Goal: Information Seeking & Learning: Learn about a topic

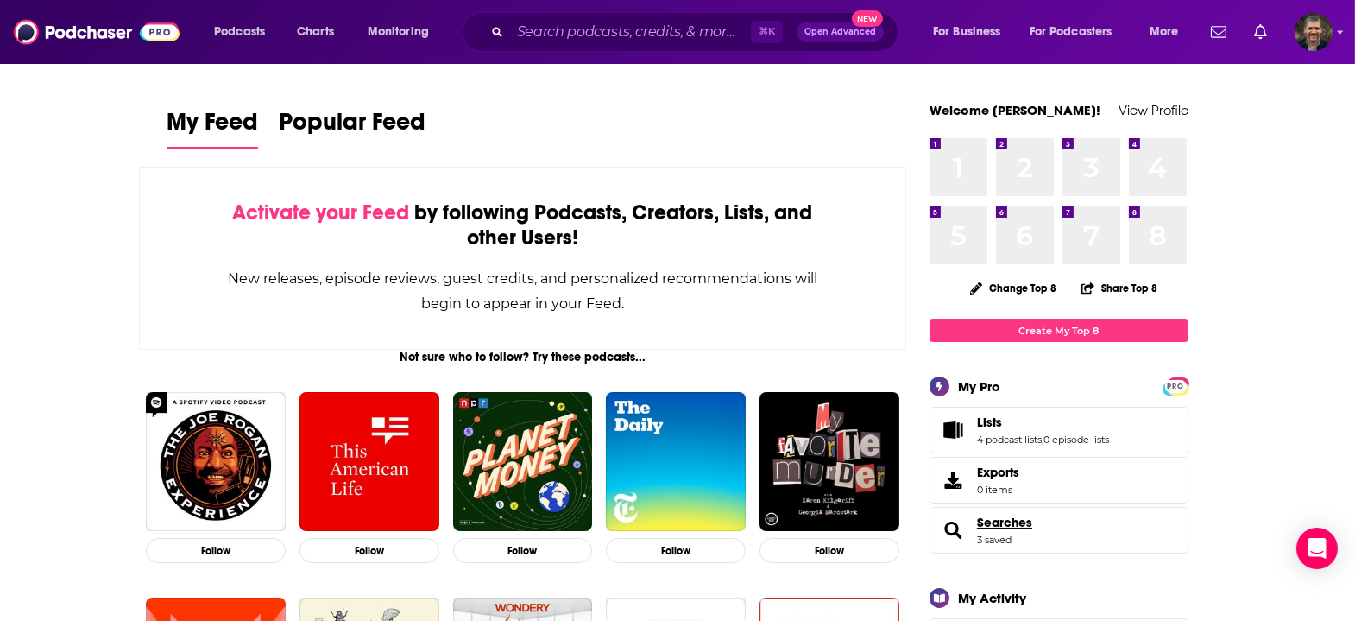
click at [977, 514] on span "Searches" at bounding box center [1004, 522] width 55 height 16
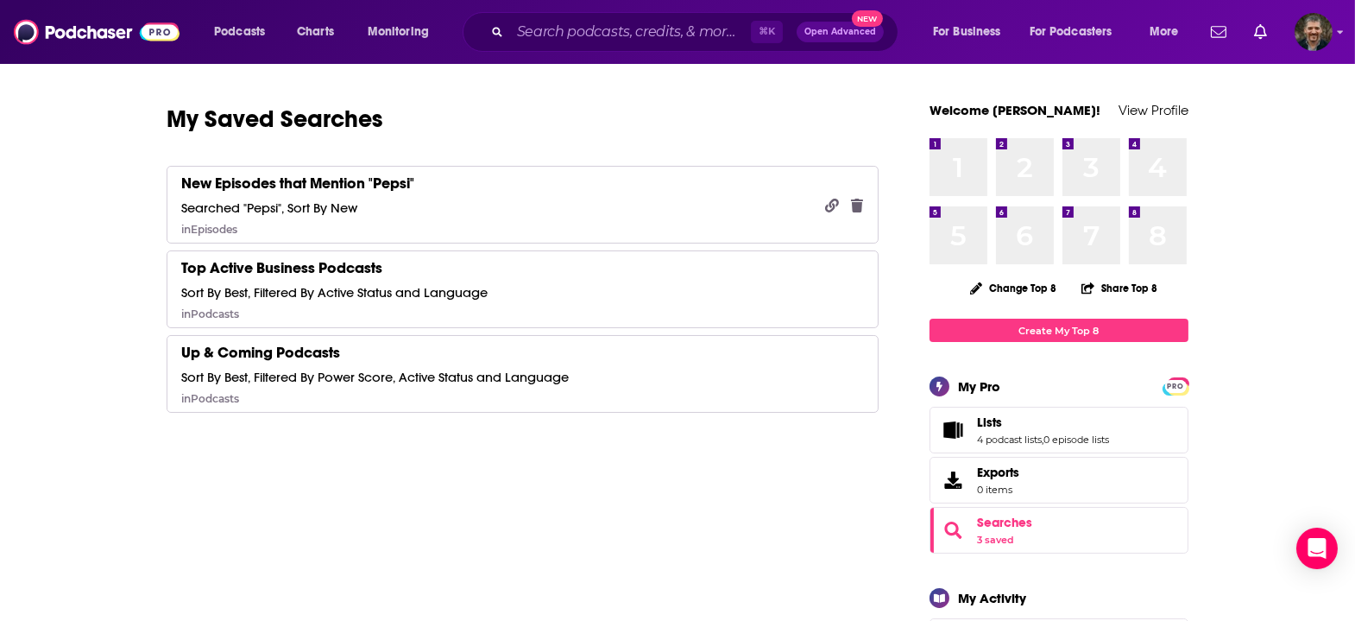
click at [851, 199] on icon "button" at bounding box center [857, 206] width 12 height 14
click at [825, 298] on button "Delete" at bounding box center [836, 305] width 55 height 34
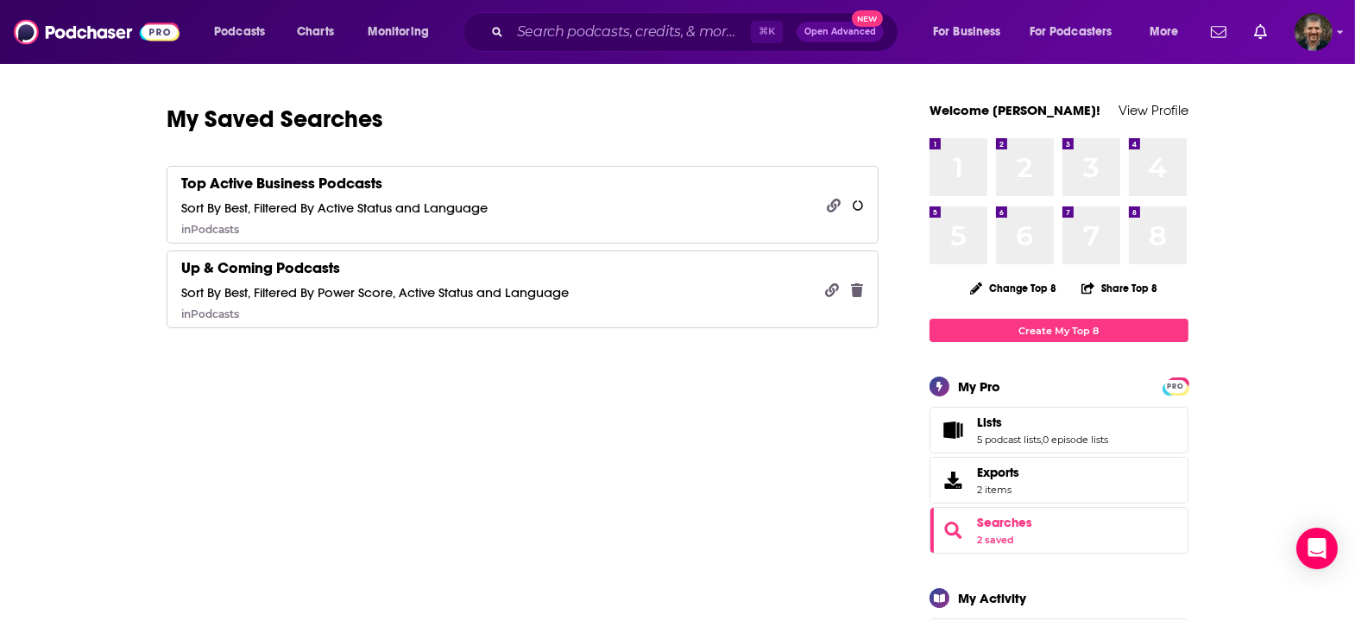
click at [851, 283] on icon "button" at bounding box center [857, 290] width 12 height 14
click at [831, 375] on button "Delete" at bounding box center [836, 379] width 55 height 34
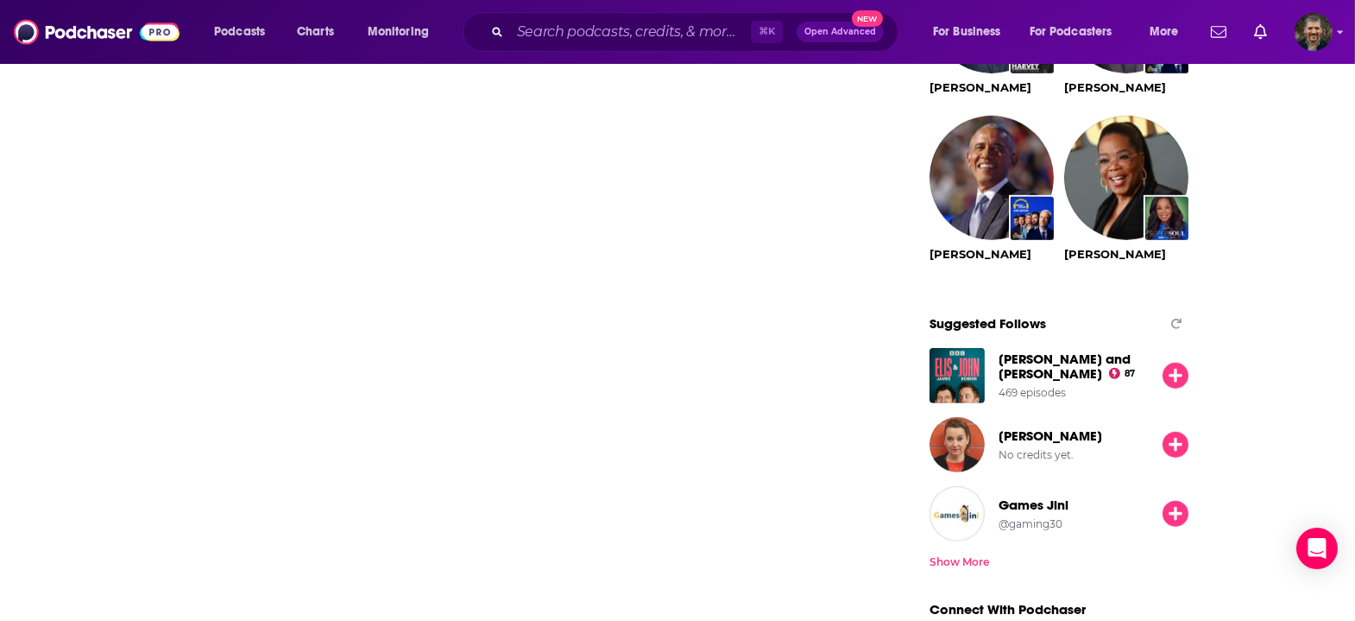
scroll to position [1866, 0]
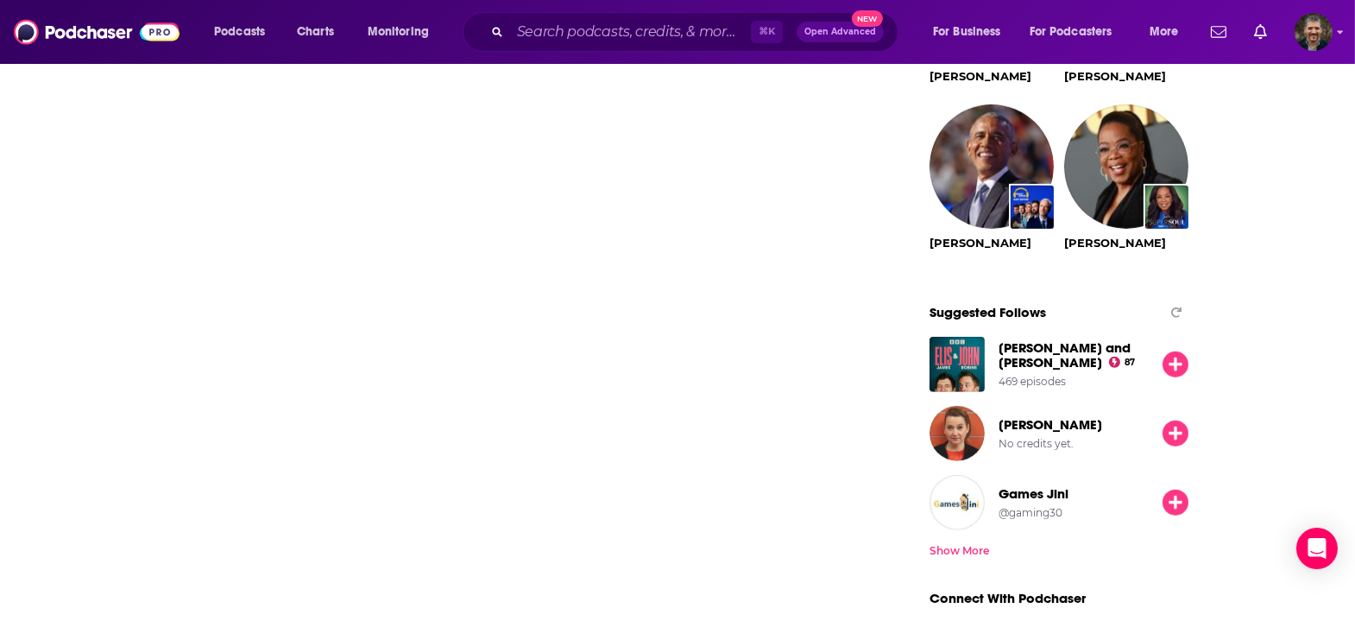
click at [1036, 339] on span "[PERSON_NAME] and [PERSON_NAME]" at bounding box center [1065, 354] width 132 height 31
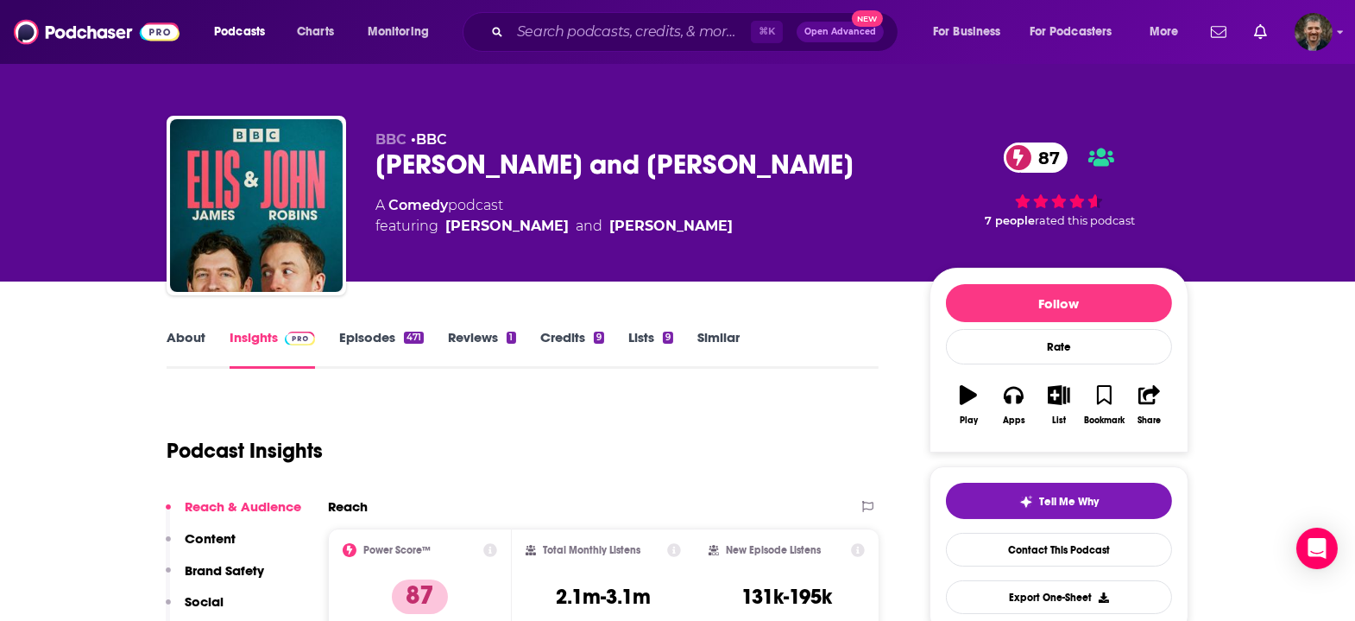
click at [205, 329] on link "About" at bounding box center [186, 349] width 39 height 40
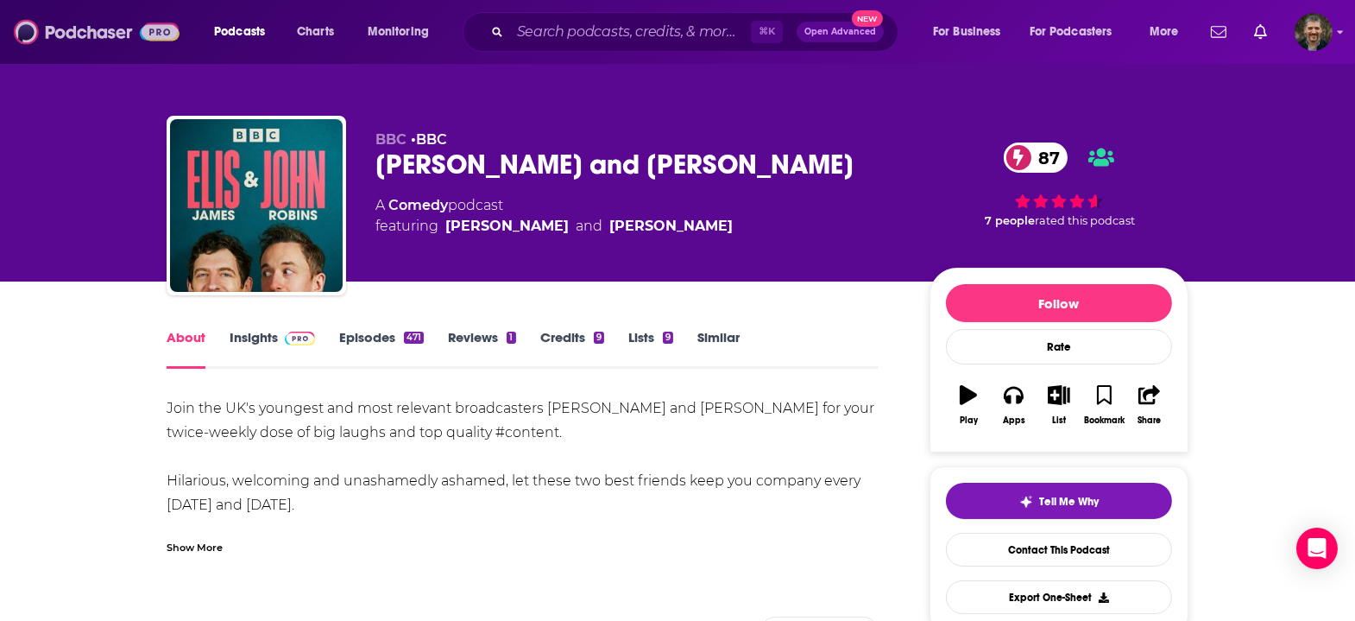
click at [34, 32] on img at bounding box center [97, 32] width 166 height 33
